Goal: Information Seeking & Learning: Learn about a topic

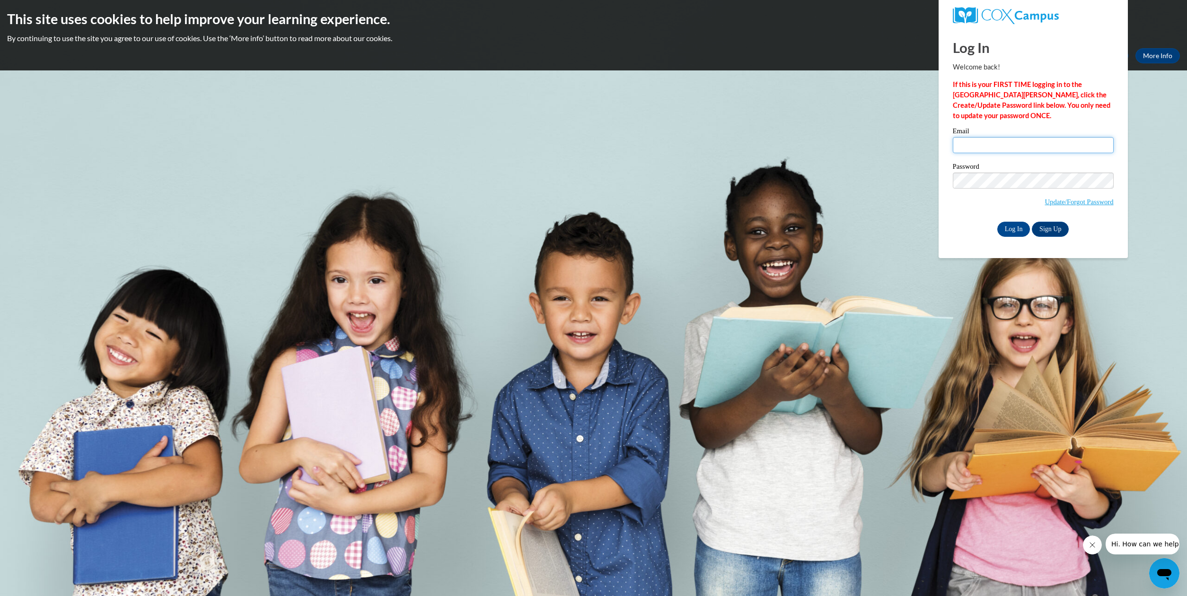
click at [977, 147] on input "Email" at bounding box center [1032, 145] width 161 height 16
type input "wlh2@msstate.edu"
click at [997, 222] on input "Log In" at bounding box center [1013, 229] width 33 height 15
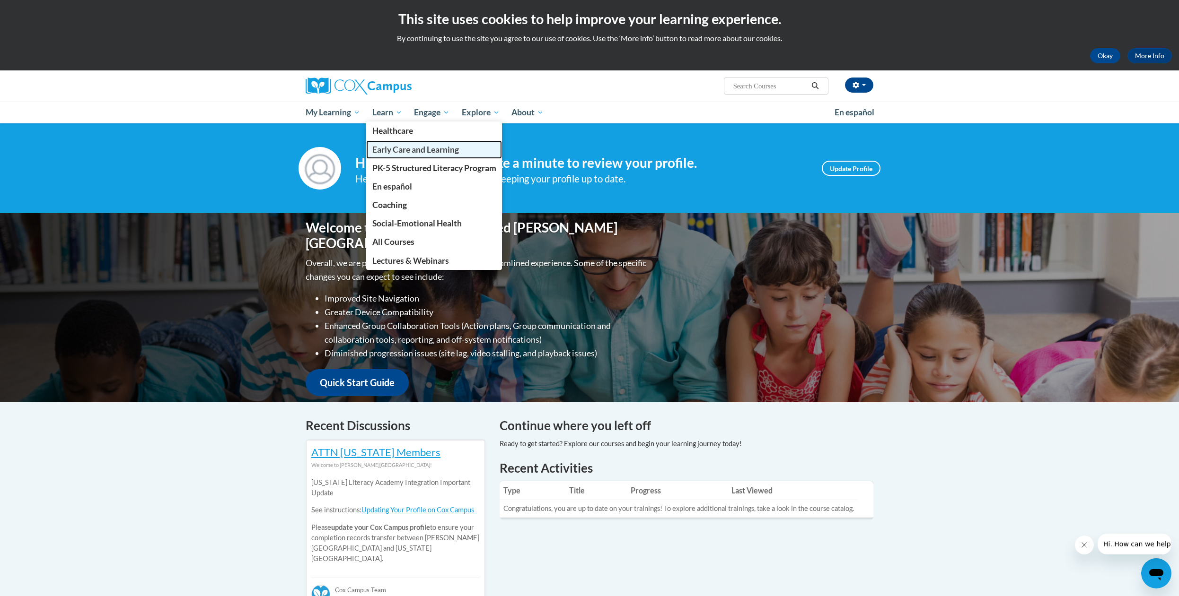
click at [419, 149] on span "Early Care and Learning" at bounding box center [415, 150] width 87 height 10
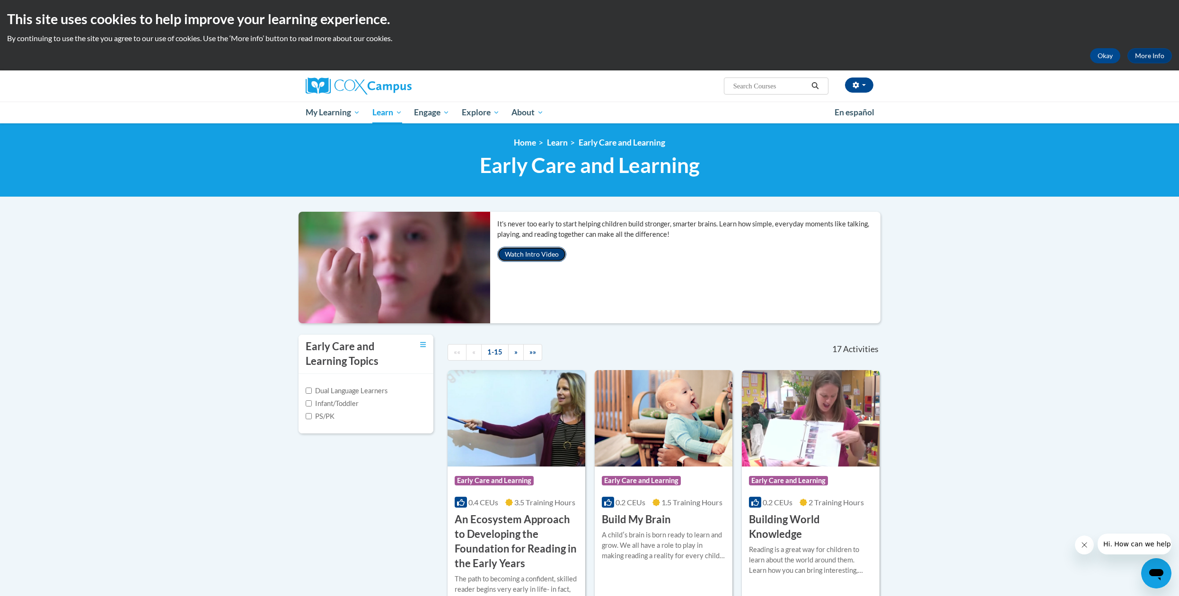
click at [543, 258] on button "Watch Intro Video" at bounding box center [531, 254] width 69 height 15
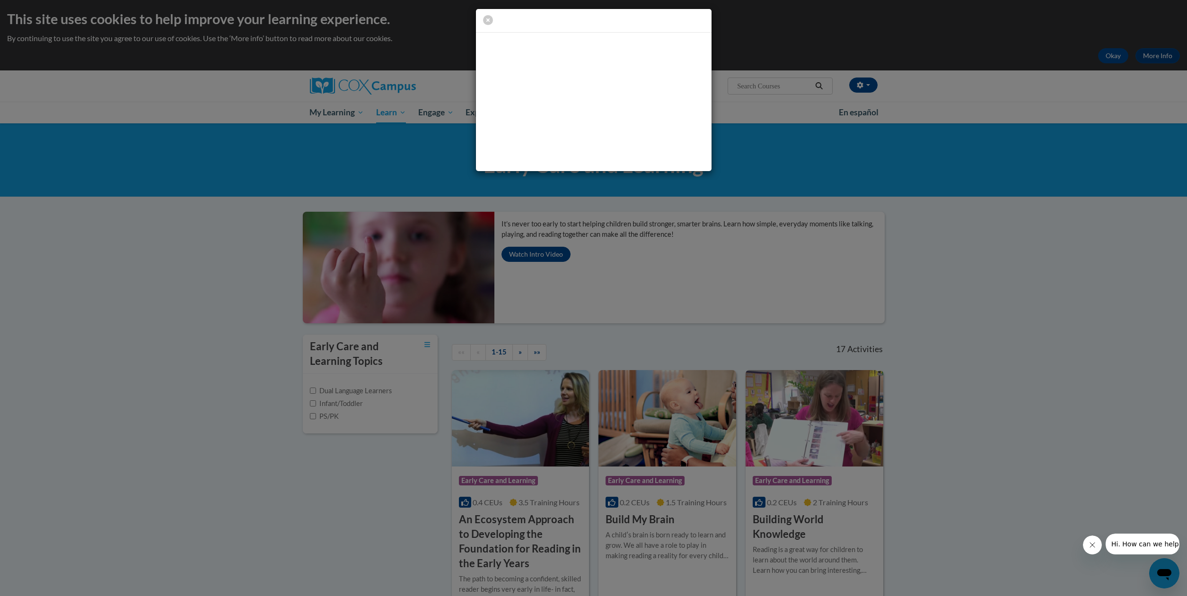
click at [1093, 542] on icon "Close message from company" at bounding box center [1092, 545] width 8 height 8
click at [489, 21] on icon "button" at bounding box center [488, 20] width 10 height 10
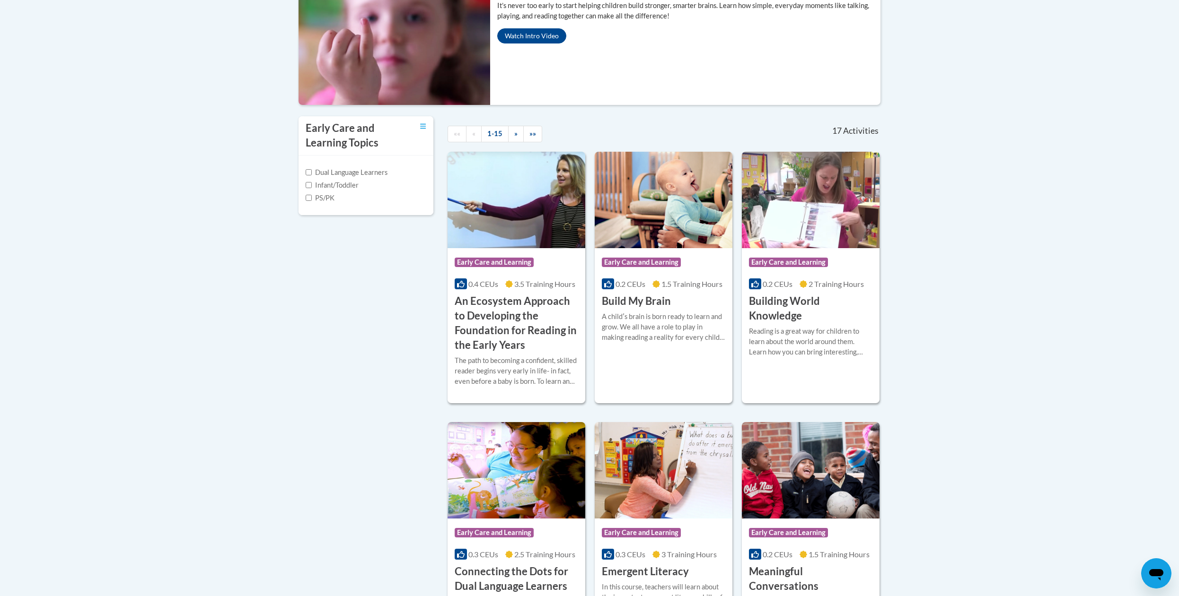
scroll to position [241, 0]
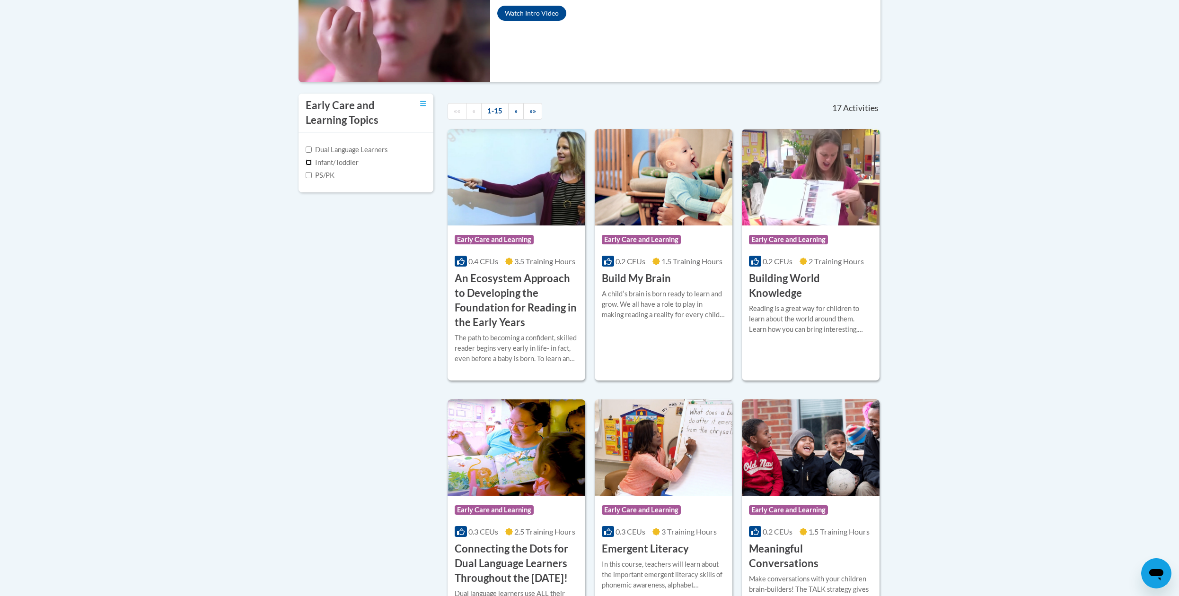
click at [310, 163] on input "Infant/Toddler" at bounding box center [309, 162] width 6 height 6
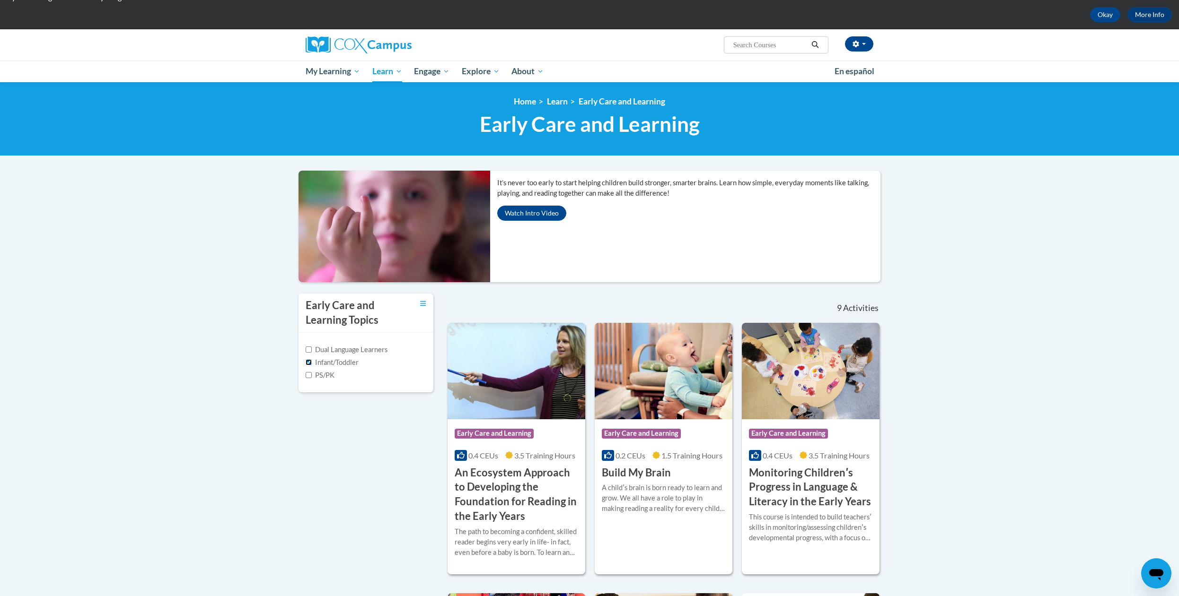
scroll to position [39, 0]
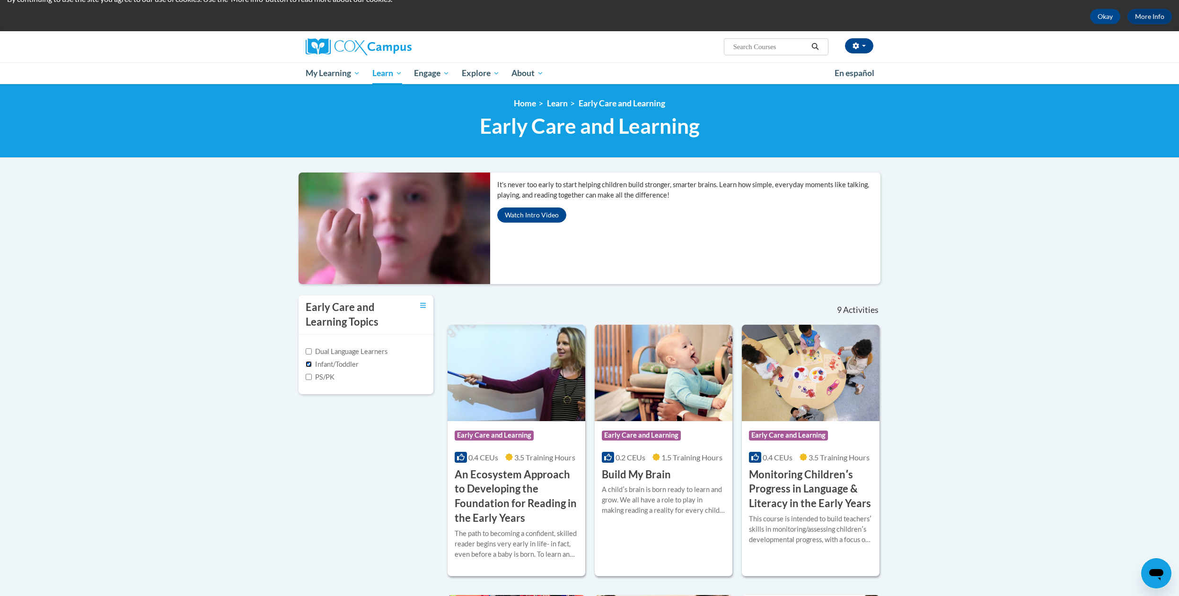
click at [310, 365] on input "Infant/Toddler" at bounding box center [309, 364] width 6 height 6
checkbox input "false"
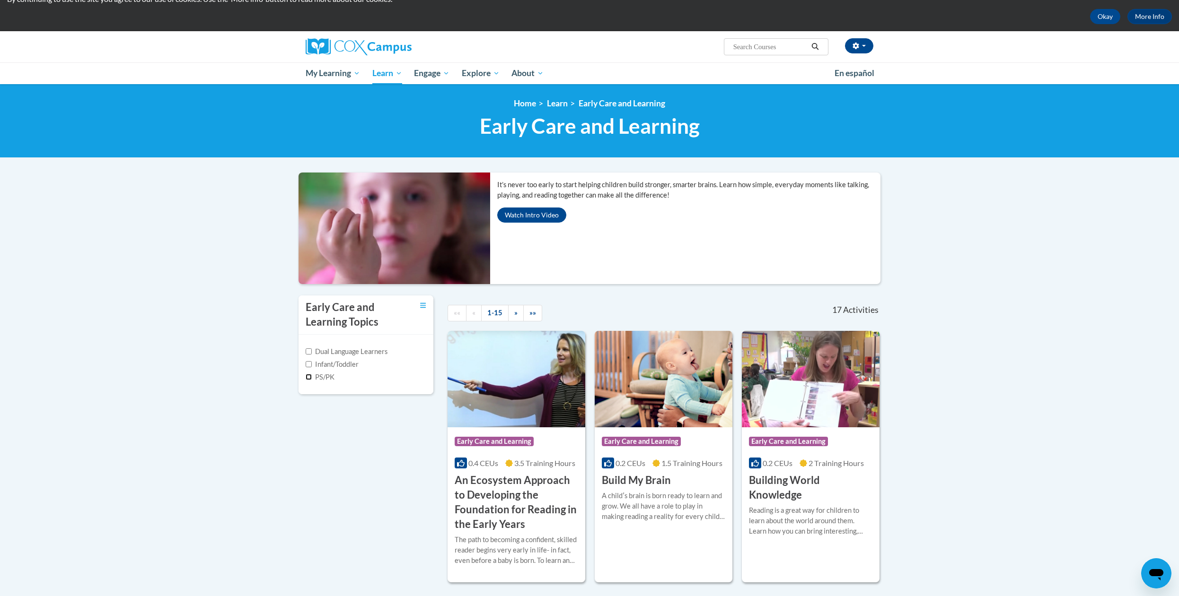
click at [311, 378] on input "PS/PK" at bounding box center [309, 377] width 6 height 6
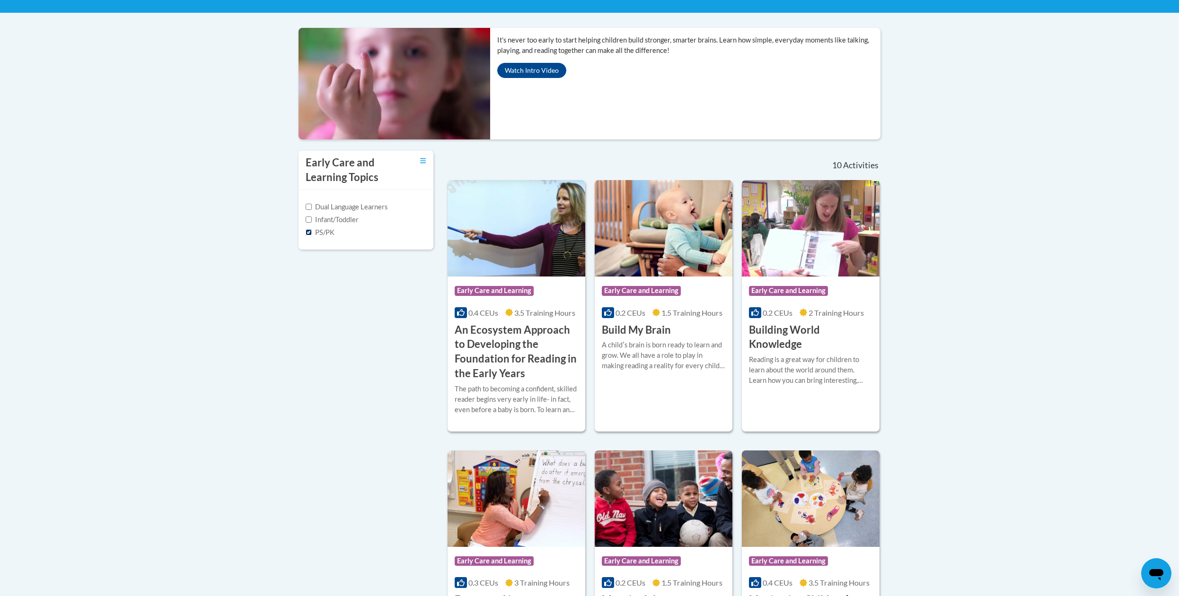
scroll to position [0, 0]
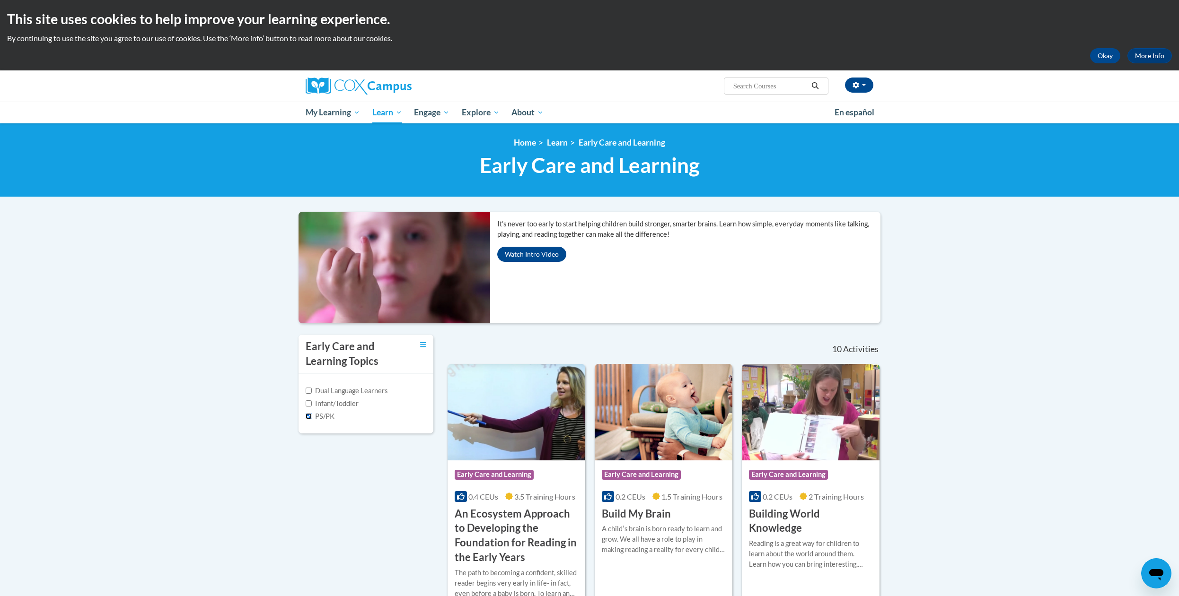
click at [310, 417] on input "PS/PK" at bounding box center [309, 416] width 6 height 6
checkbox input "false"
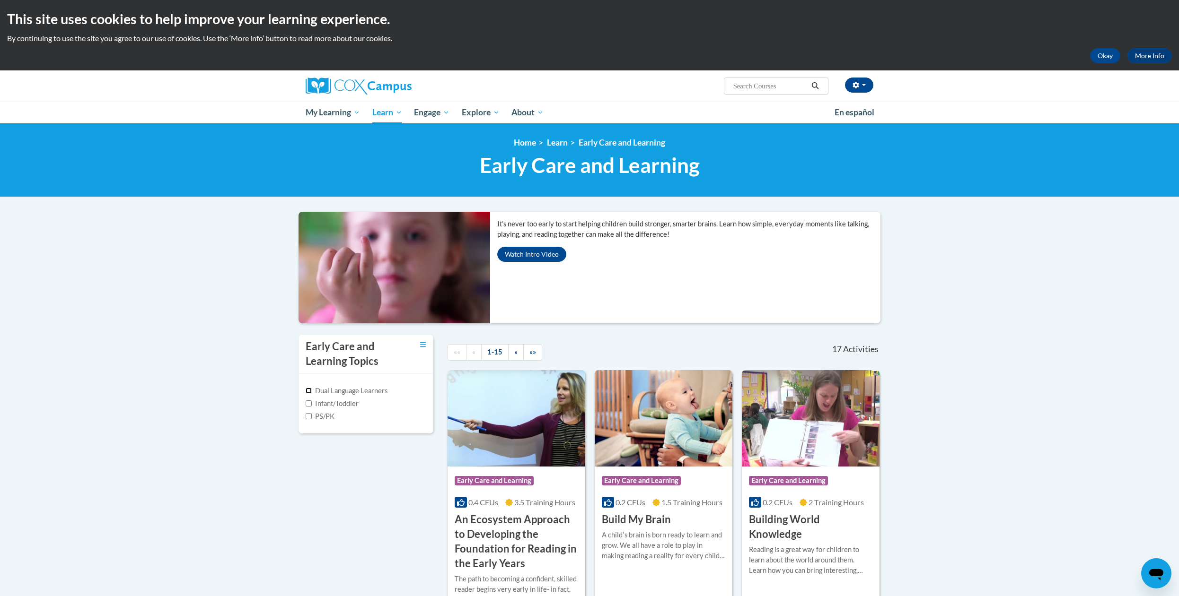
click at [311, 393] on input "Dual Language Learners" at bounding box center [309, 391] width 6 height 6
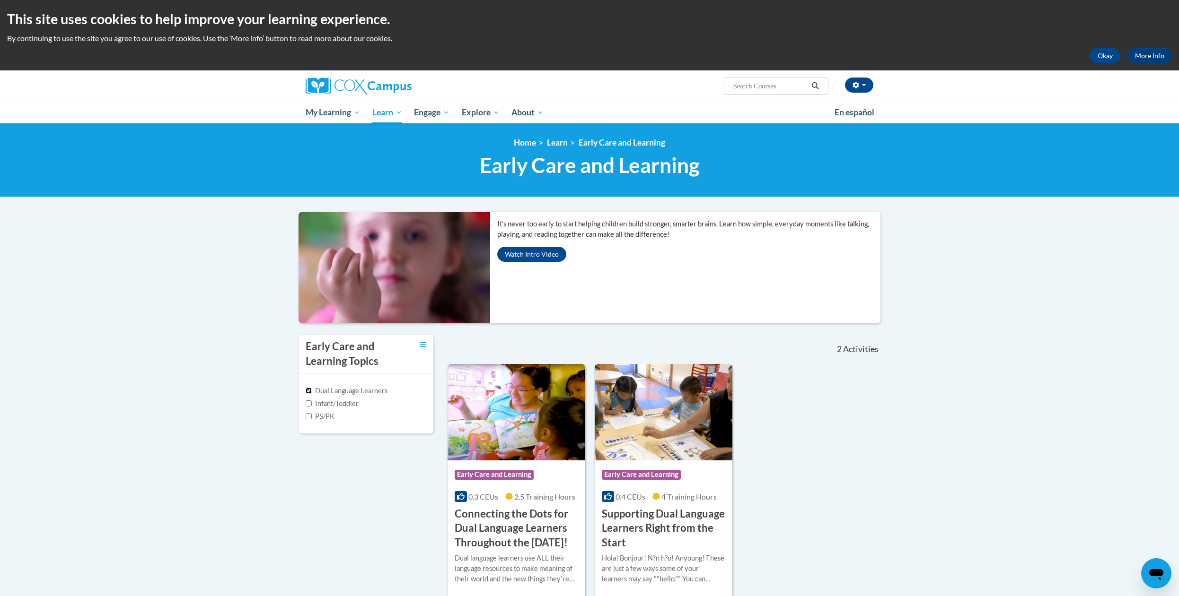
click at [306, 388] on input "Dual Language Learners" at bounding box center [309, 391] width 6 height 6
checkbox input "false"
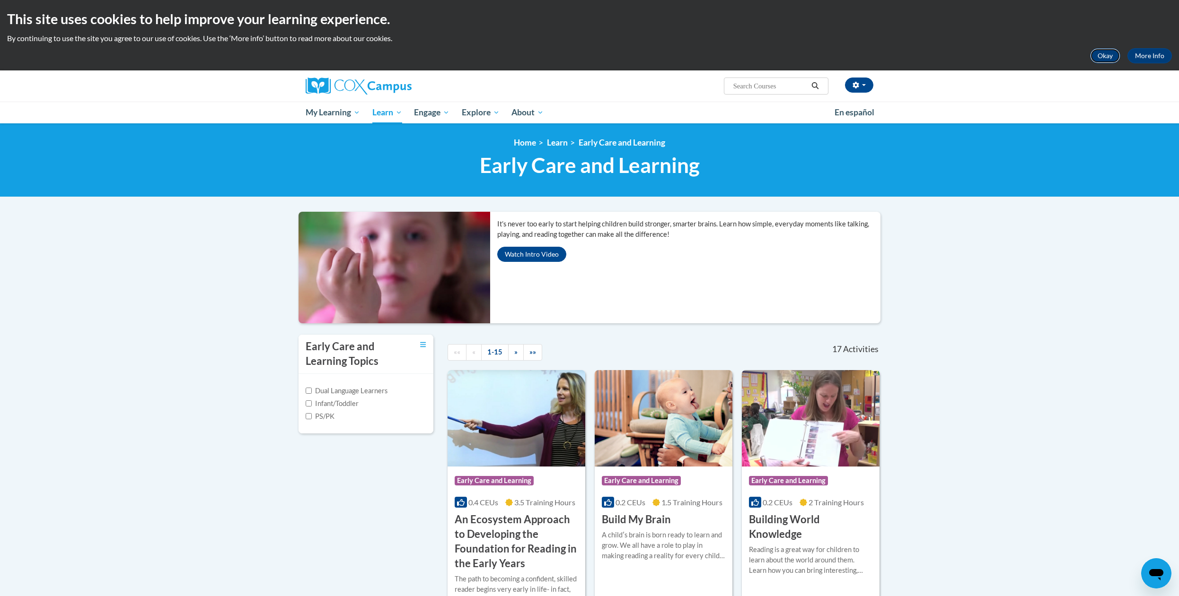
click at [1111, 54] on button "Okay" at bounding box center [1105, 55] width 30 height 15
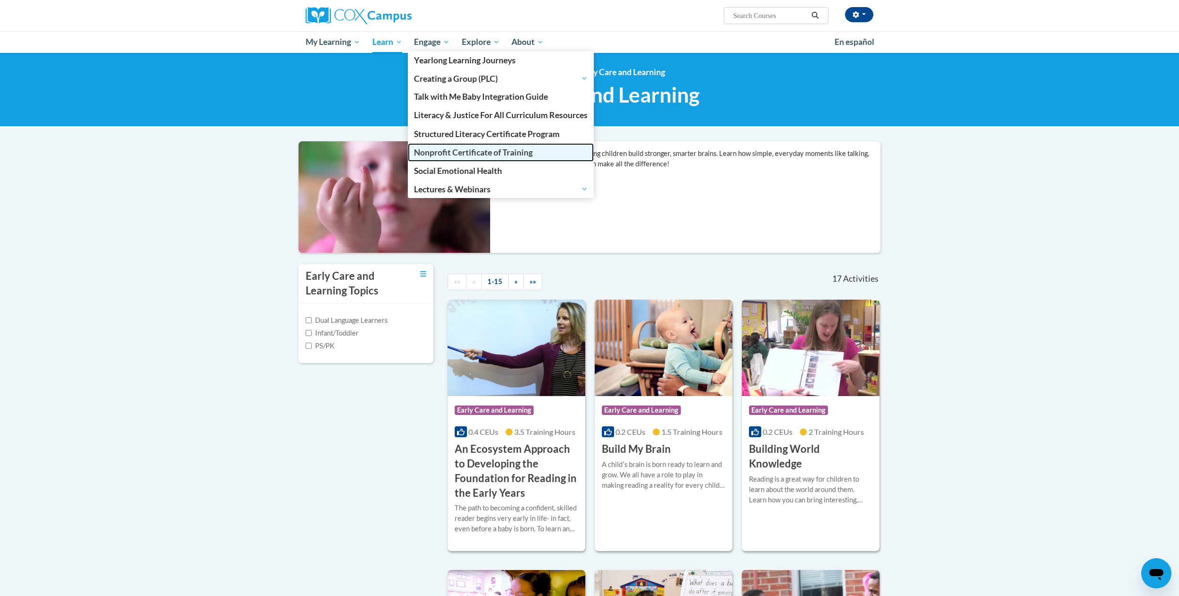
click at [478, 155] on span "Nonprofit Certificate of Training" at bounding box center [473, 153] width 119 height 10
click at [453, 134] on span "Structured Literacy Certificate Program" at bounding box center [487, 134] width 146 height 10
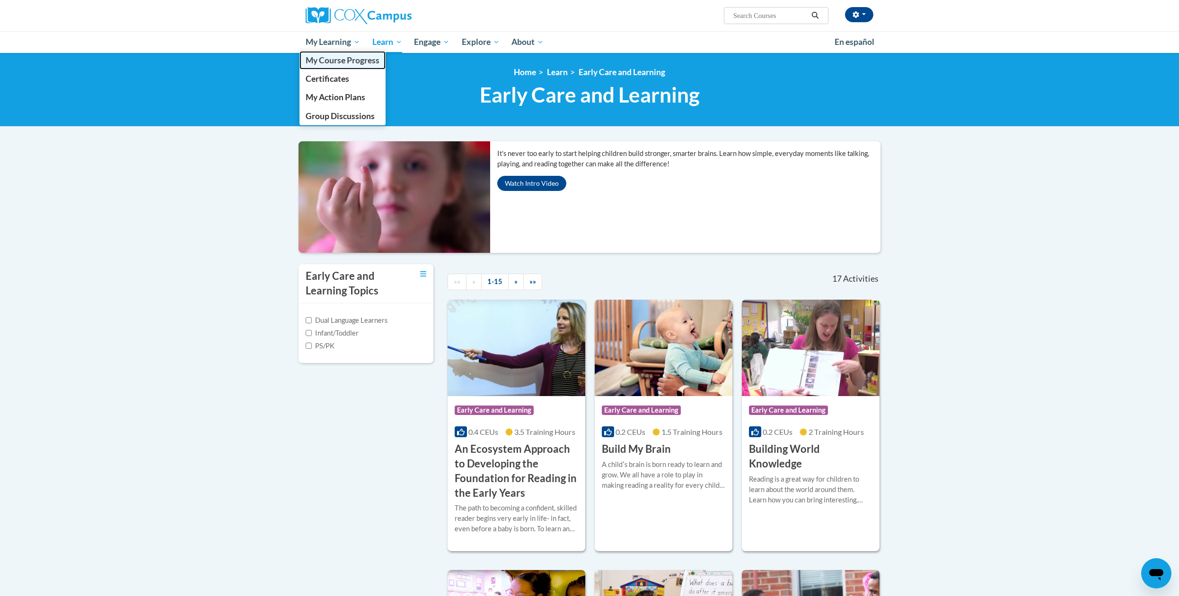
click at [339, 56] on span "My Course Progress" at bounding box center [343, 60] width 74 height 10
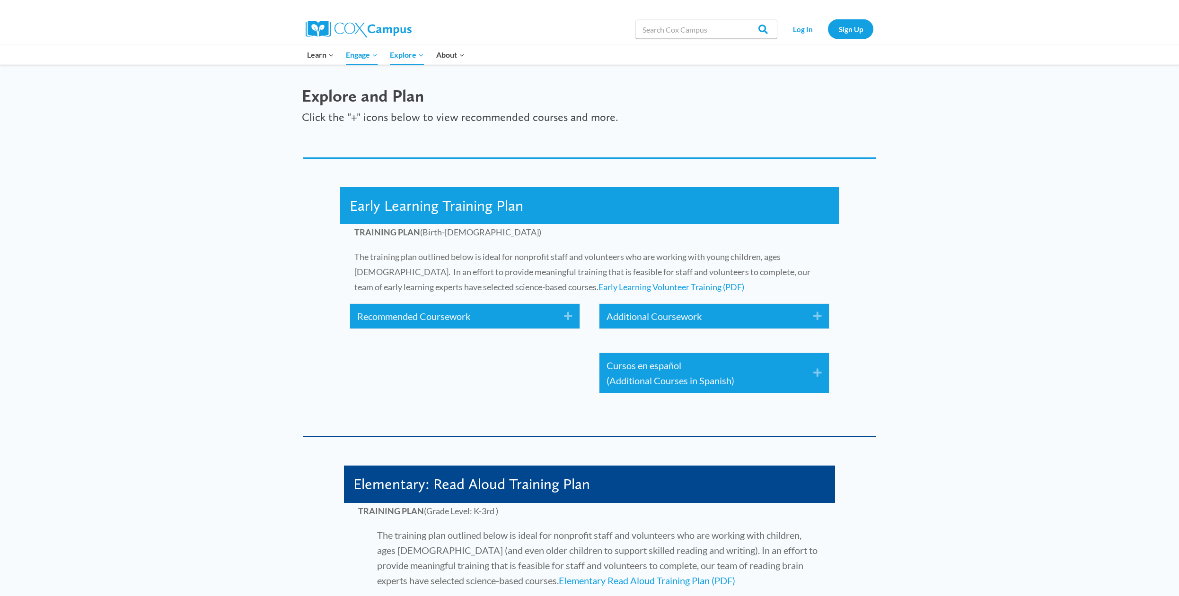
scroll to position [1544, 0]
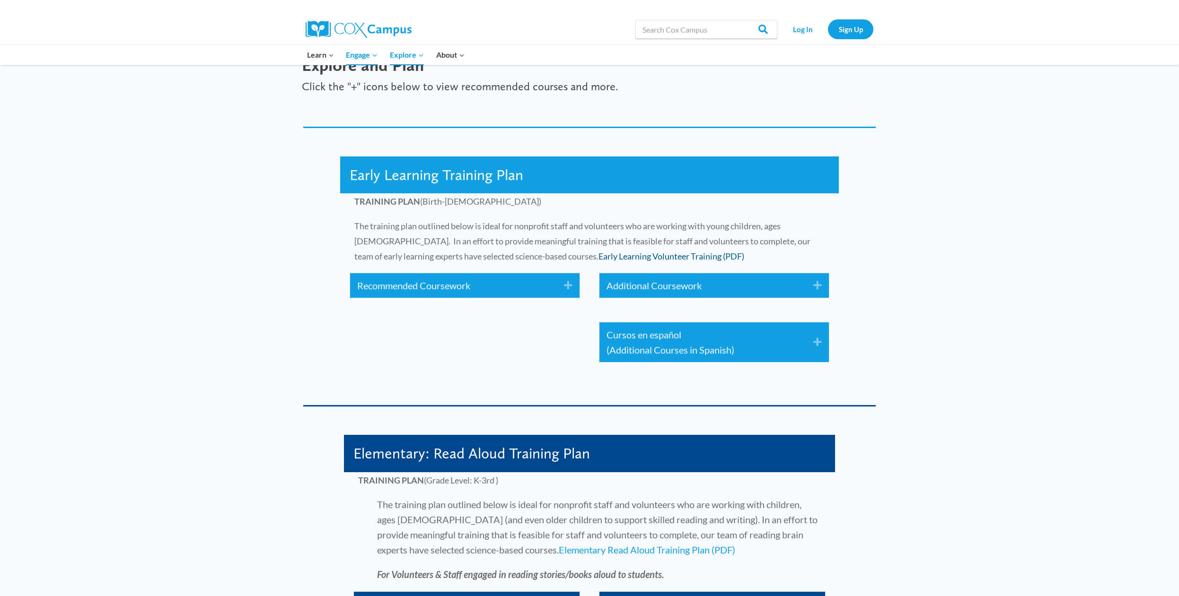
click at [598, 254] on link "Early Learning Volunteer Training (PDF)" at bounding box center [671, 256] width 146 height 10
click at [565, 283] on icon "Expand" at bounding box center [565, 285] width 16 height 15
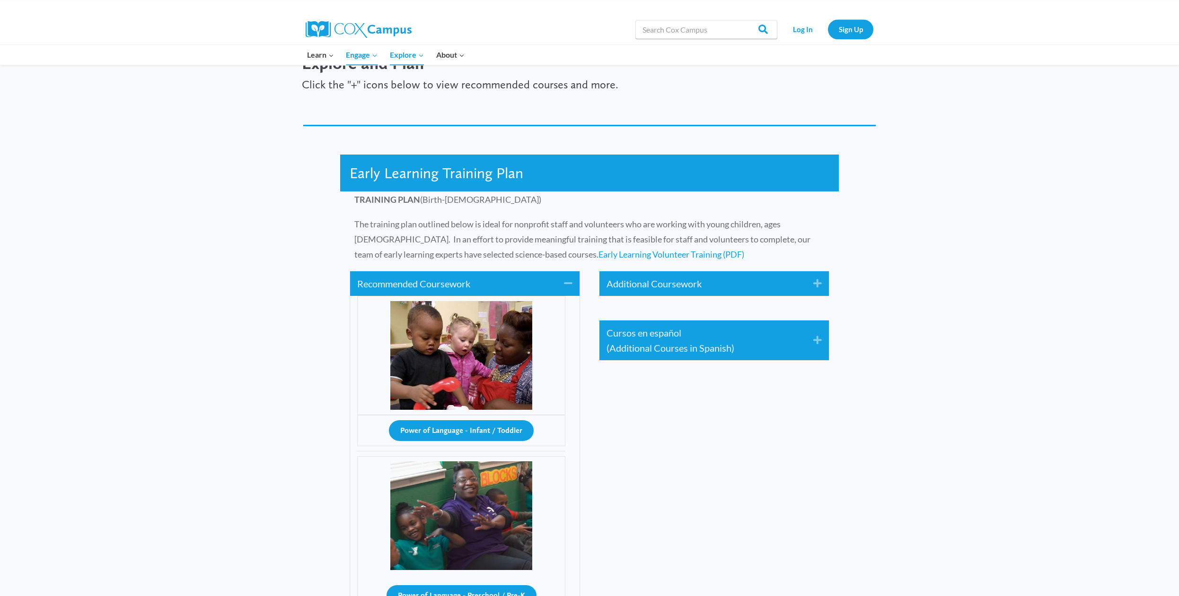
scroll to position [1640, 0]
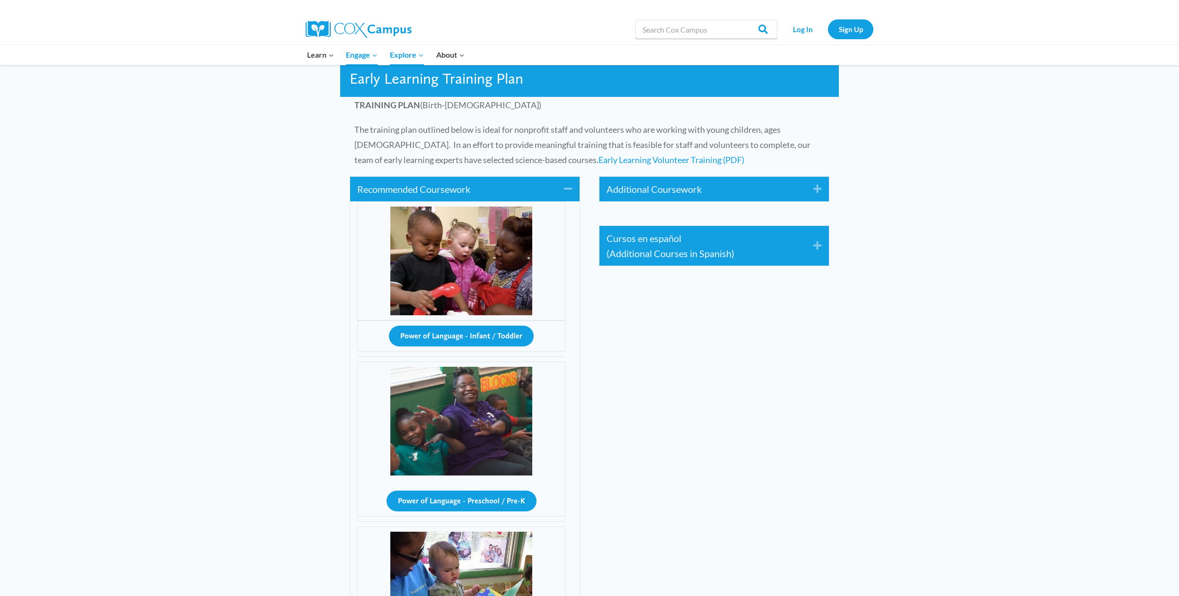
click at [819, 188] on icon "Expand" at bounding box center [814, 189] width 16 height 15
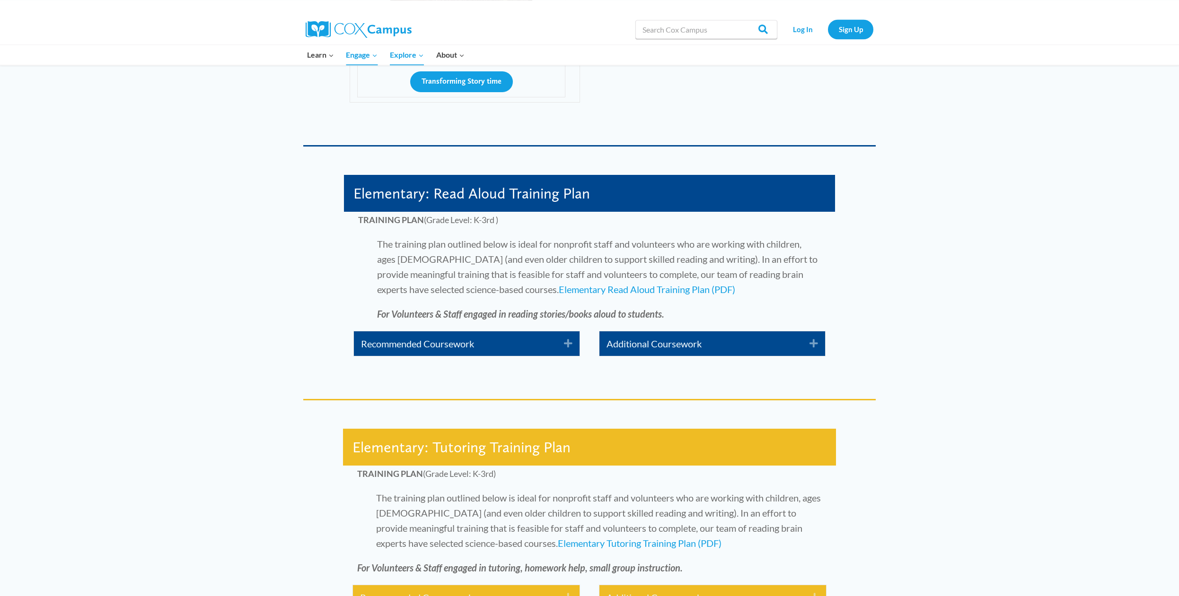
scroll to position [2460, 0]
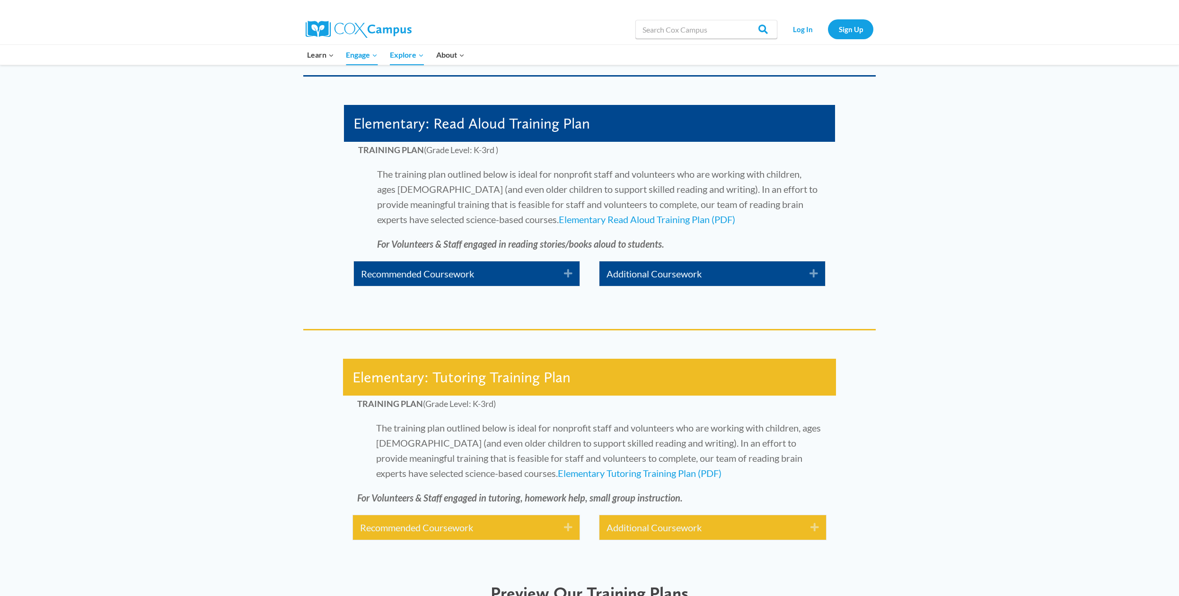
click at [570, 273] on icon "Expand" at bounding box center [565, 273] width 16 height 15
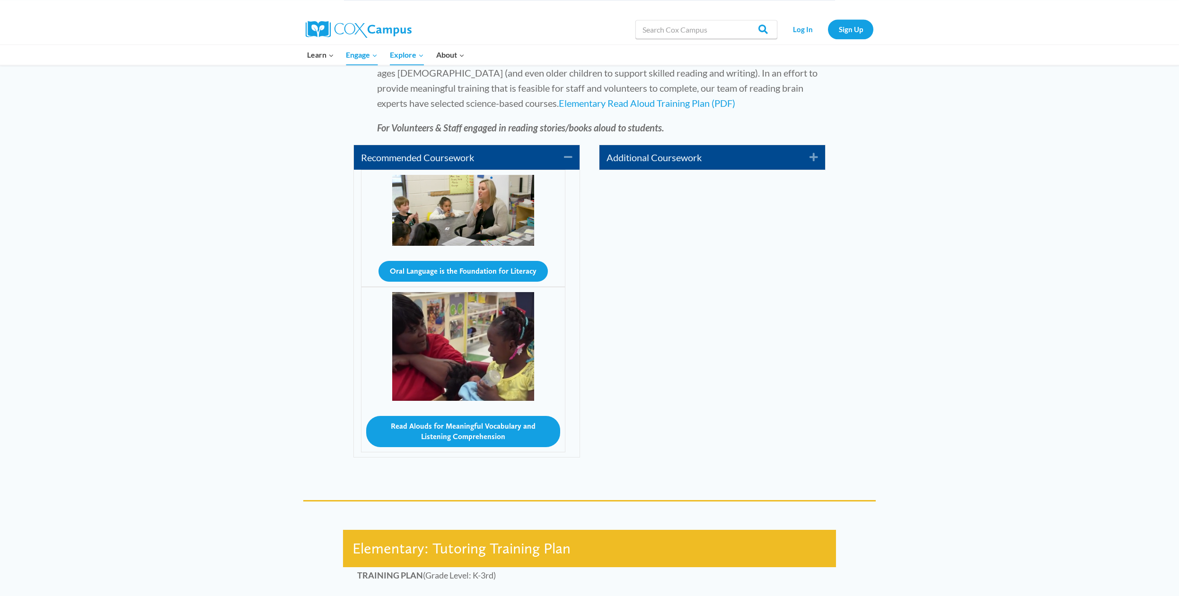
scroll to position [2605, 0]
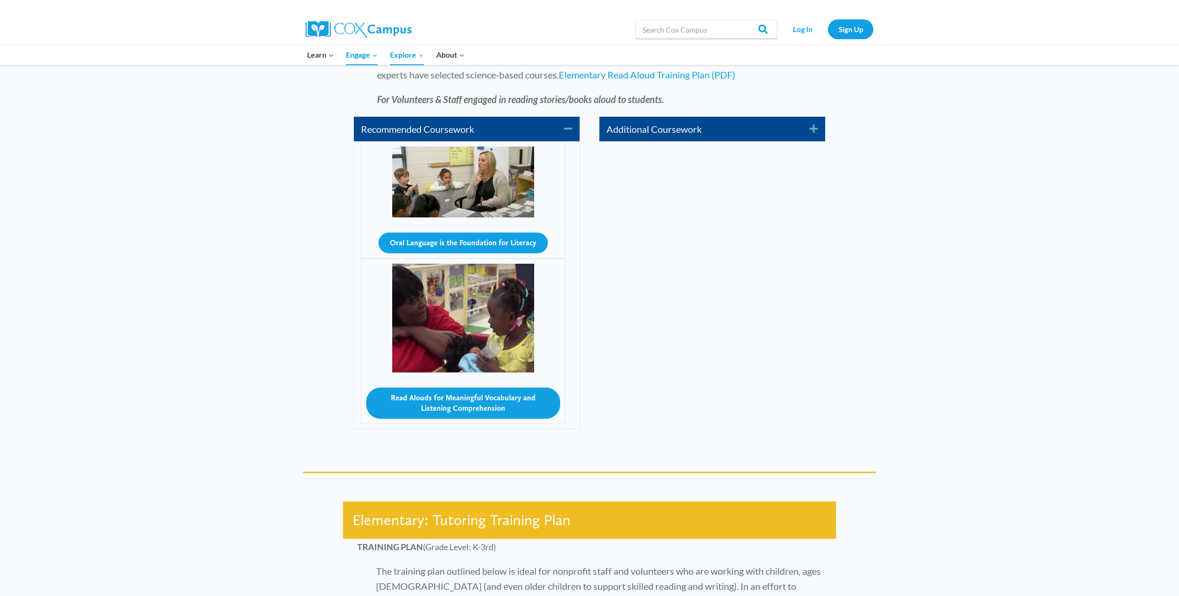
click at [816, 127] on icon "Expand" at bounding box center [810, 129] width 16 height 15
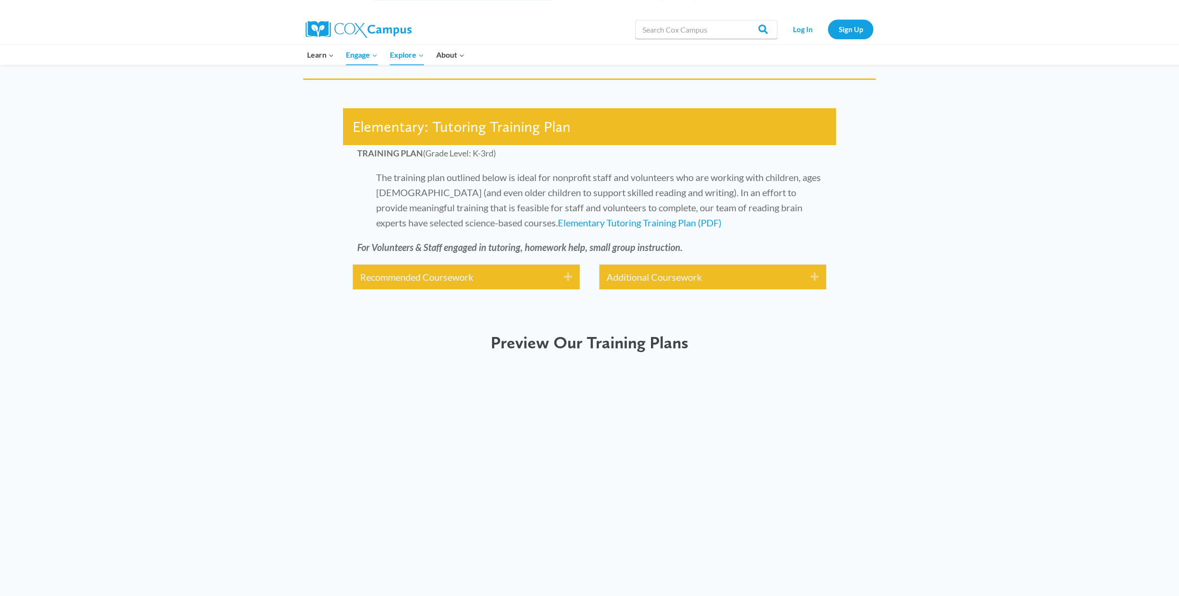
scroll to position [3039, 0]
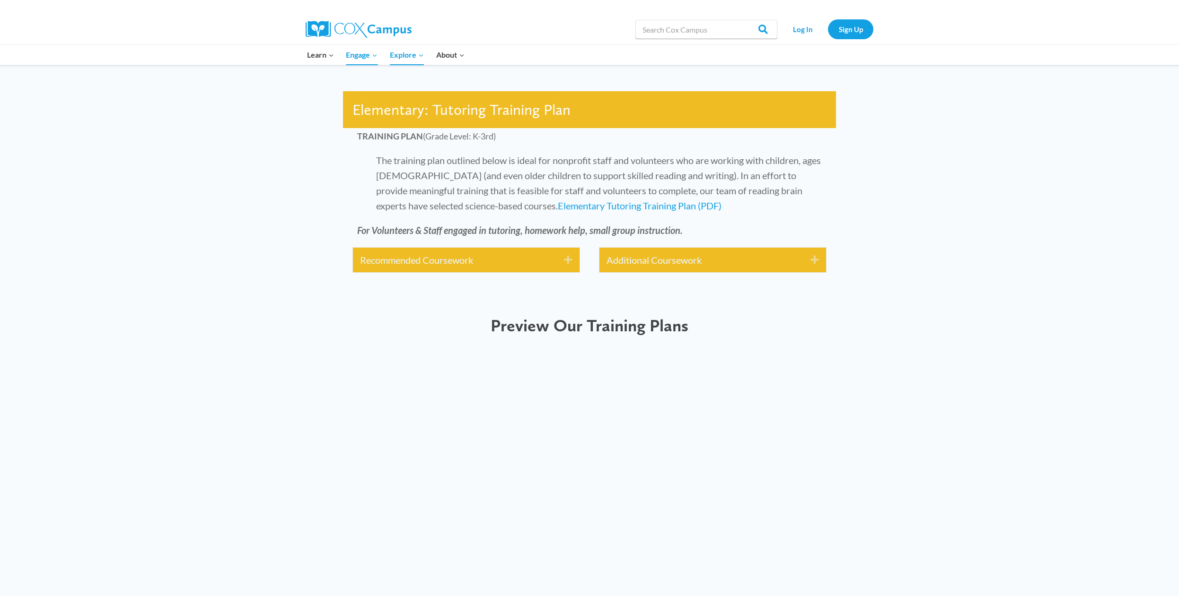
click at [569, 261] on icon "Expand" at bounding box center [565, 260] width 16 height 15
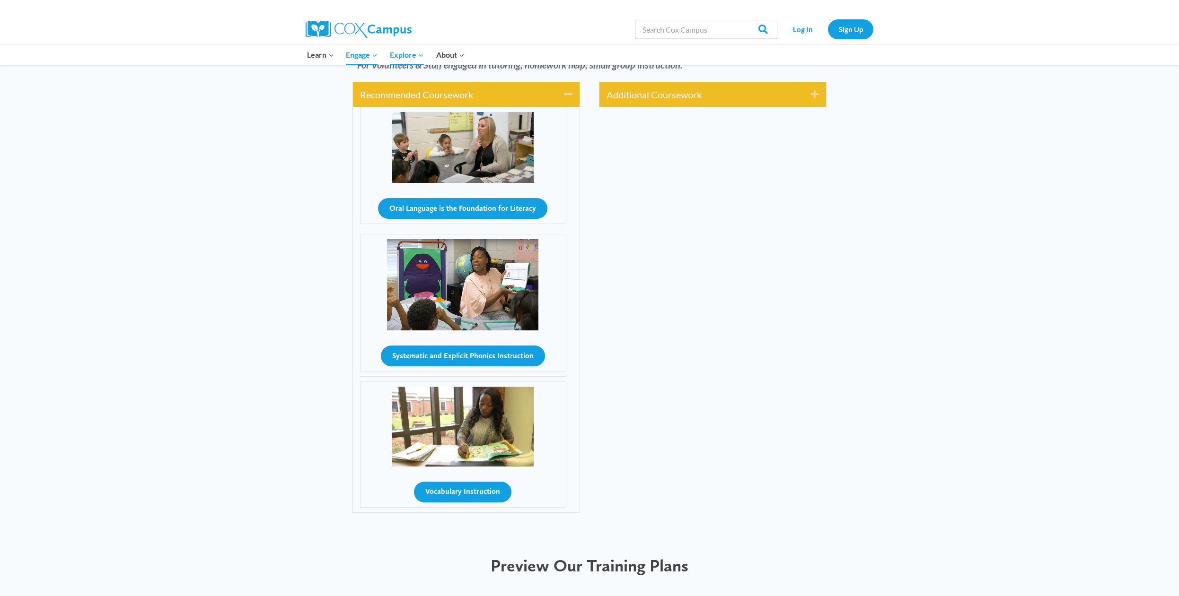
scroll to position [3087, 0]
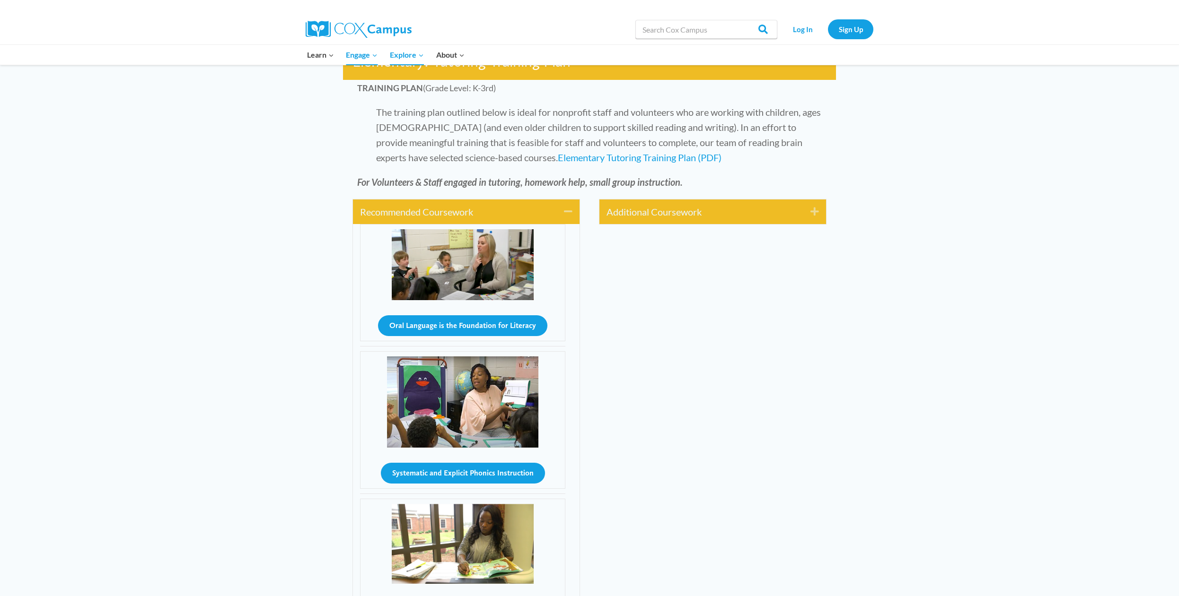
click at [813, 210] on icon "Expand" at bounding box center [811, 211] width 16 height 15
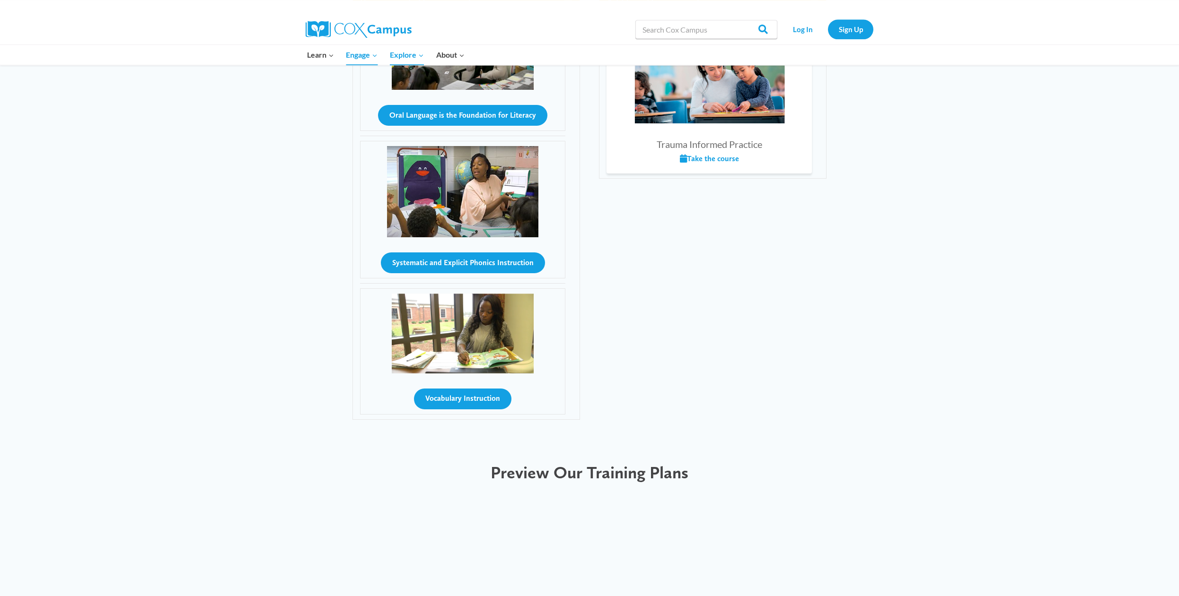
scroll to position [2962, 0]
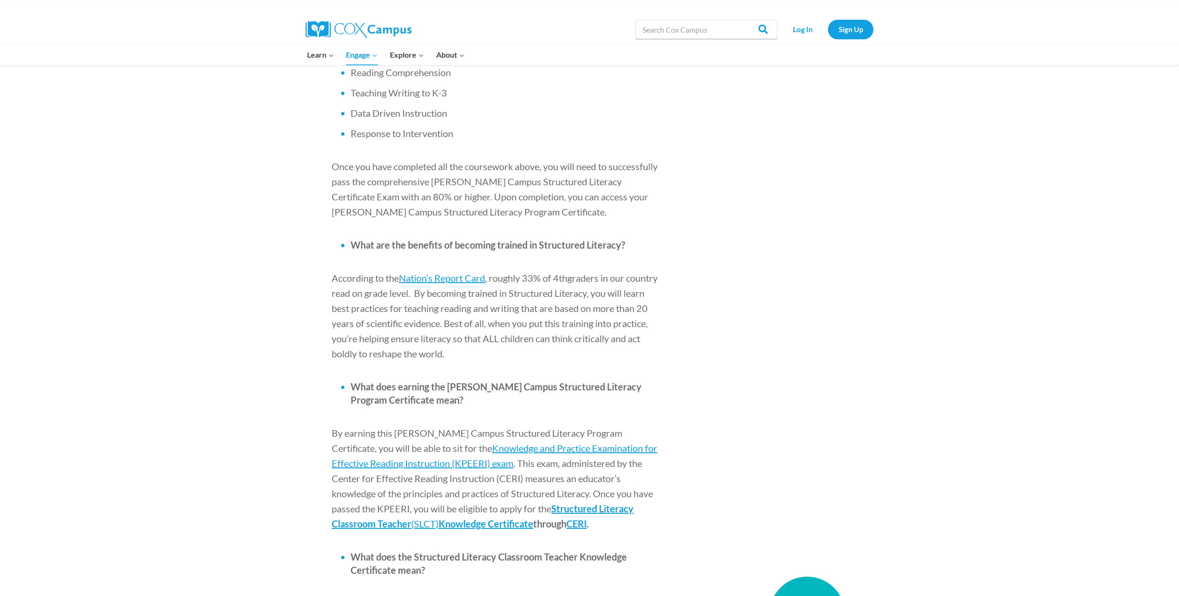
scroll to position [815, 0]
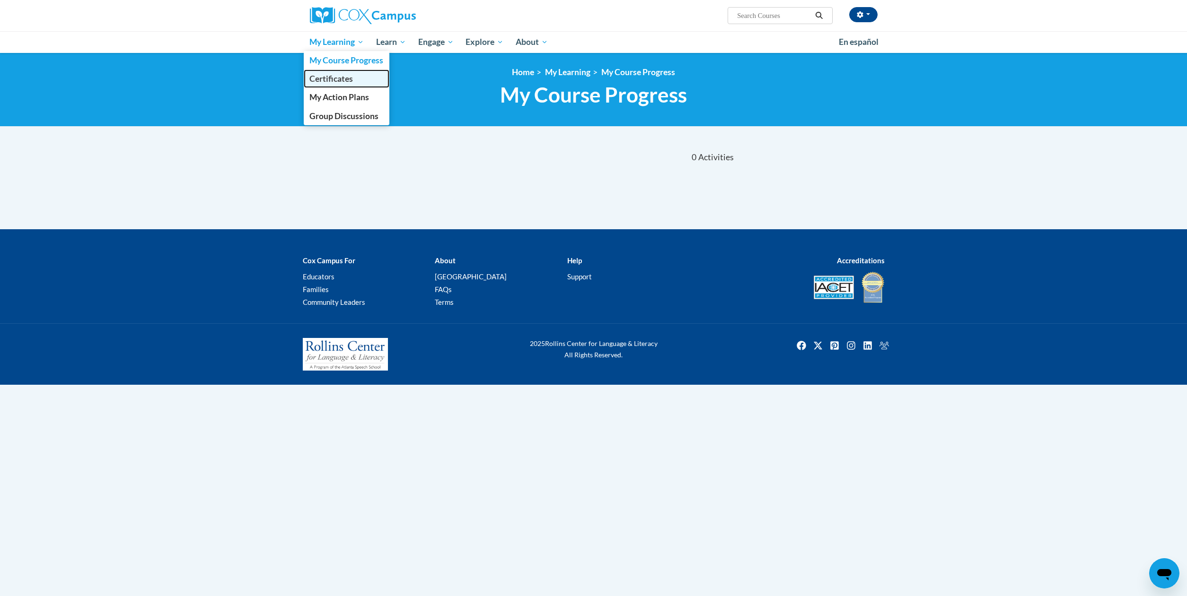
click at [350, 77] on span "Certificates" at bounding box center [331, 79] width 44 height 10
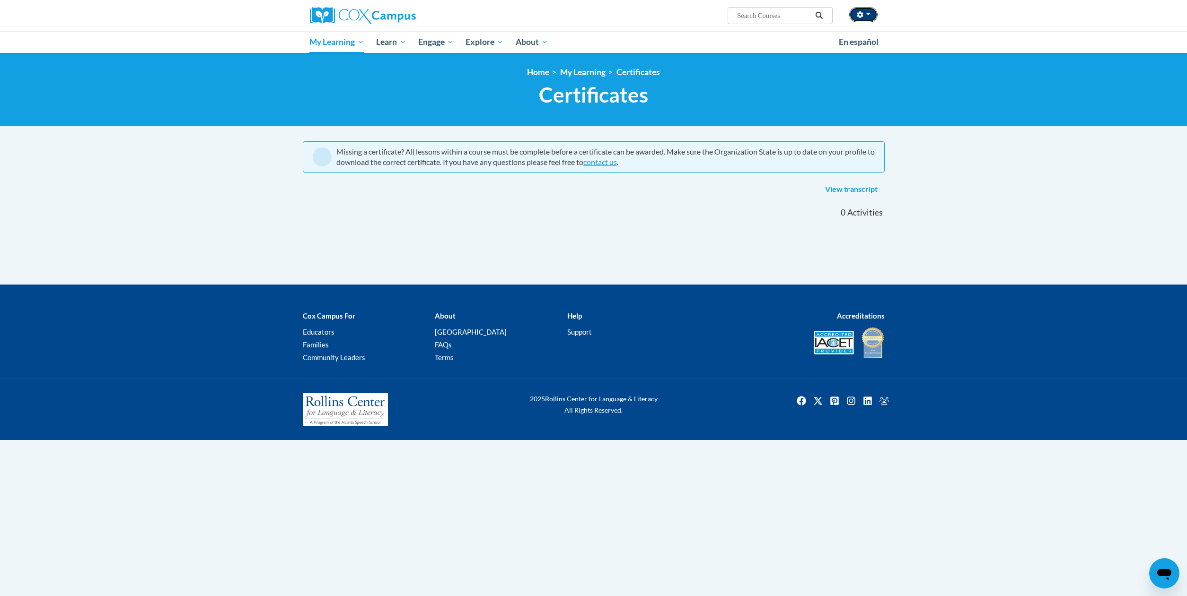
click at [872, 13] on button "button" at bounding box center [863, 14] width 28 height 15
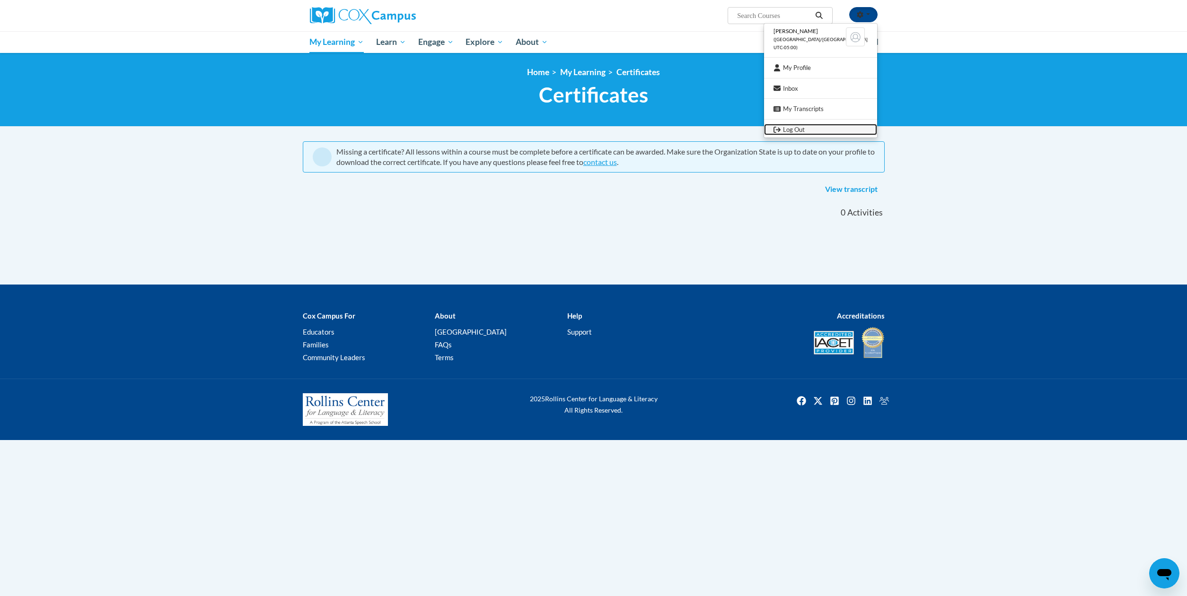
click at [823, 129] on link "Log Out" at bounding box center [820, 130] width 113 height 12
